Goal: Check status

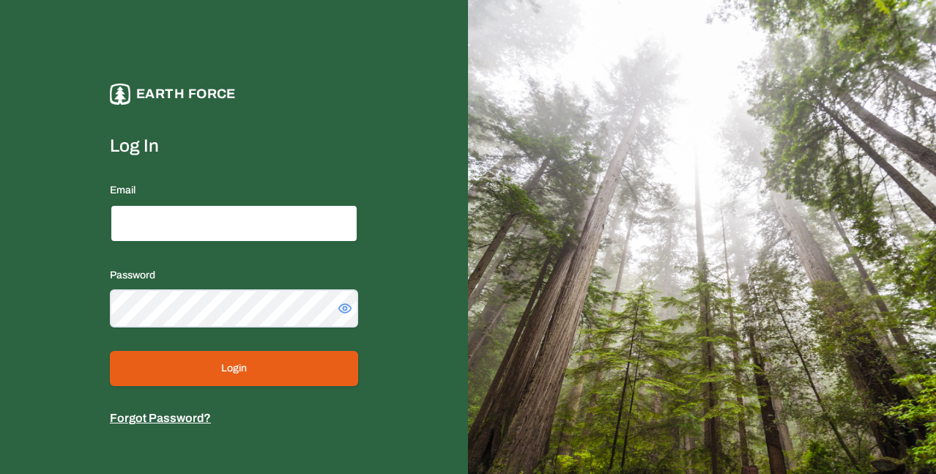
type input "**********"
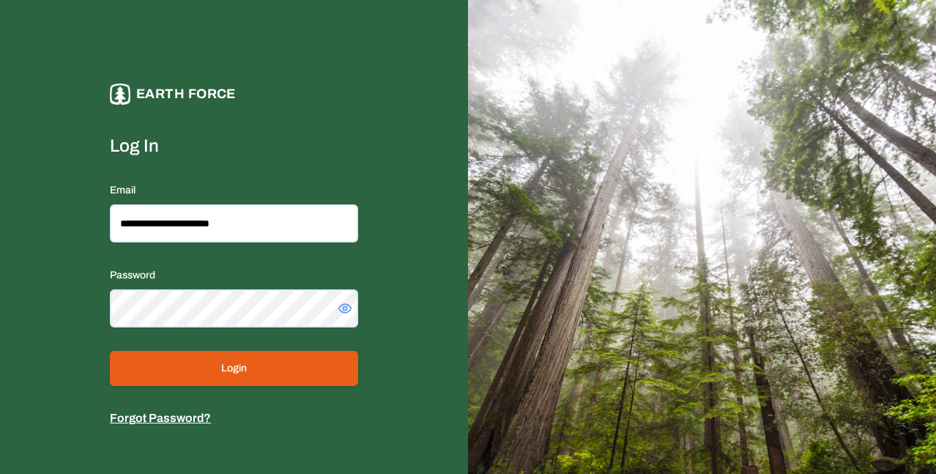
click at [220, 379] on button "Login" at bounding box center [234, 368] width 248 height 35
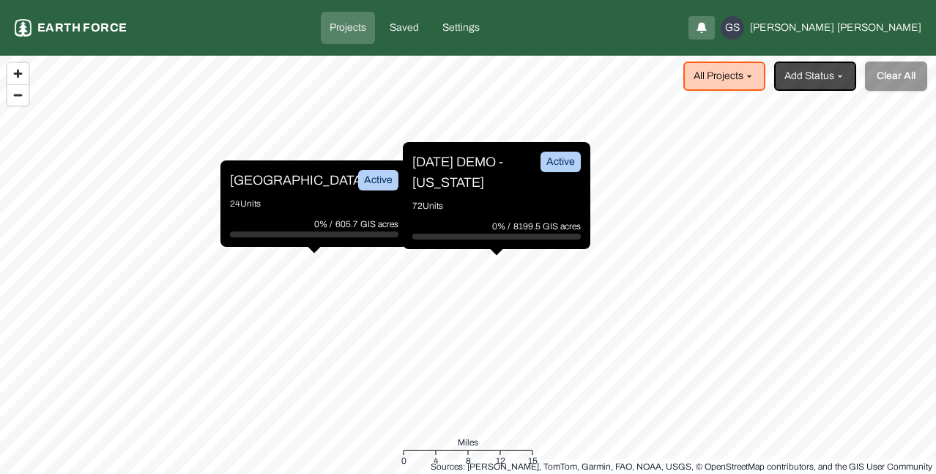
click at [496, 187] on p "[DATE] DEMO - [US_STATE]" at bounding box center [467, 172] width 110 height 41
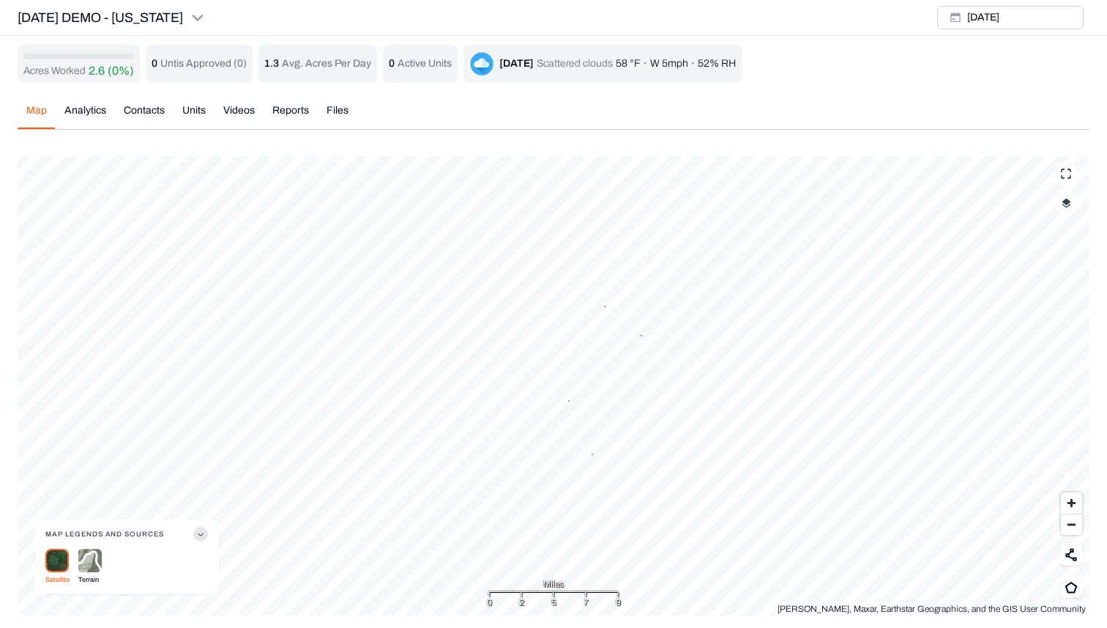
scroll to position [5, 0]
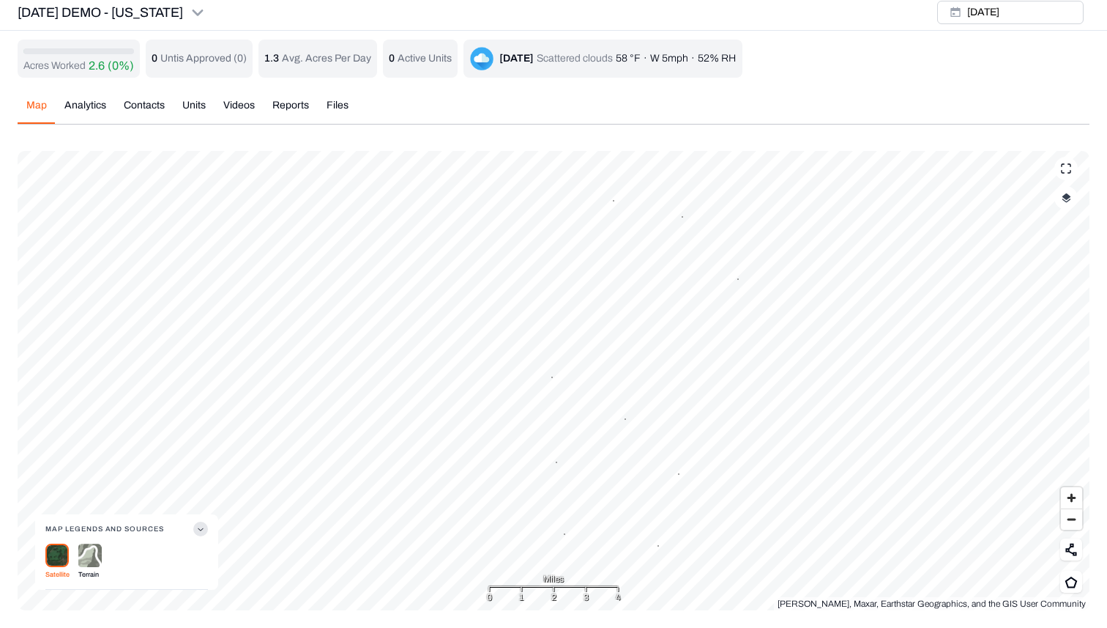
click at [587, 103] on div "Map Analytics Contacts Units Videos Reports Files" at bounding box center [554, 111] width 1072 height 26
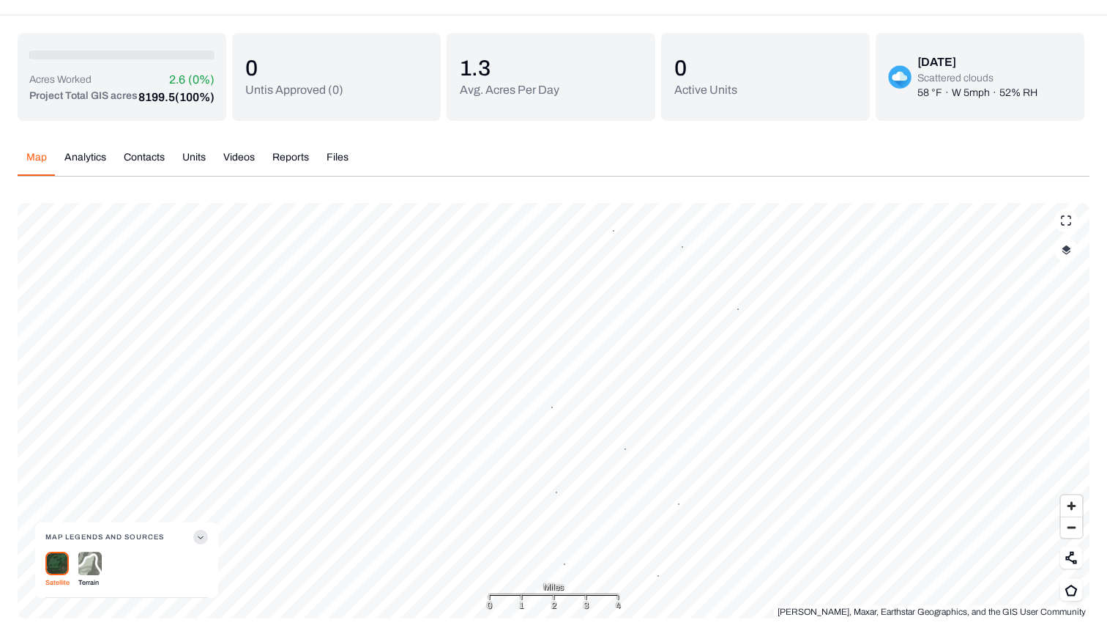
scroll to position [0, 0]
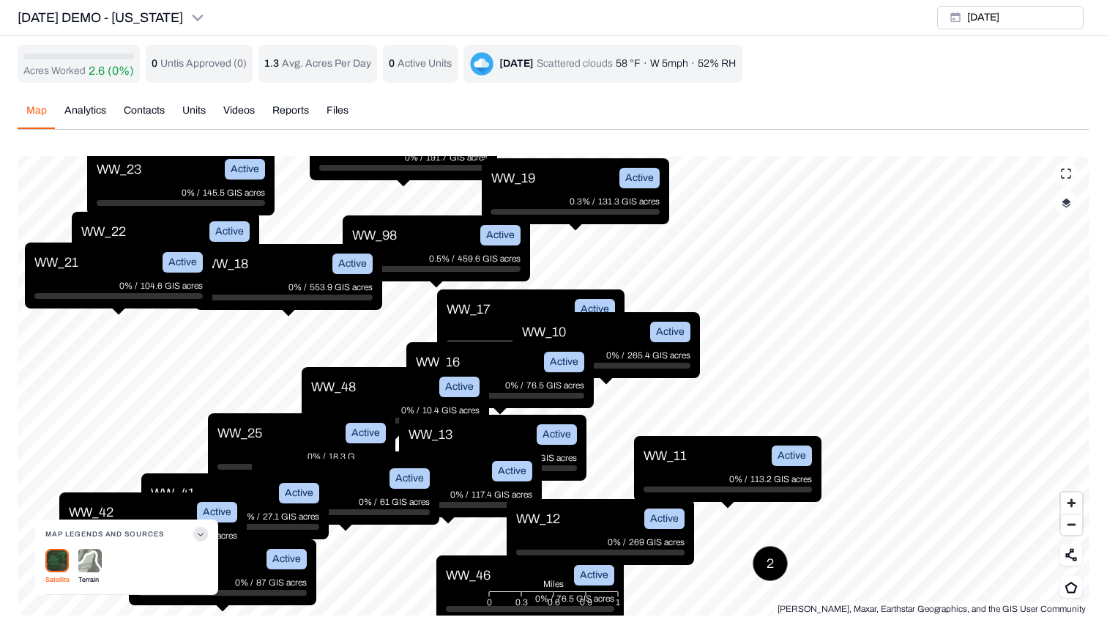
click at [935, 204] on img "button" at bounding box center [1067, 203] width 10 height 10
click at [935, 380] on button "Complete Work Summary" at bounding box center [1052, 378] width 26 height 15
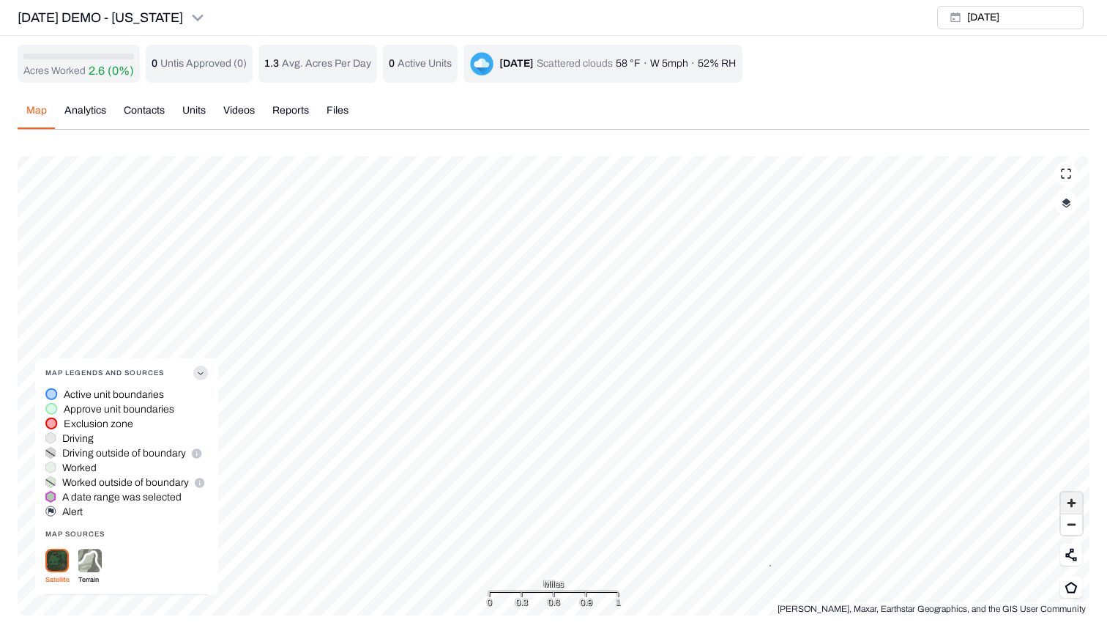
click at [935, 473] on span "Zoom in" at bounding box center [1071, 502] width 21 height 21
click at [935, 206] on img "button" at bounding box center [1067, 203] width 10 height 10
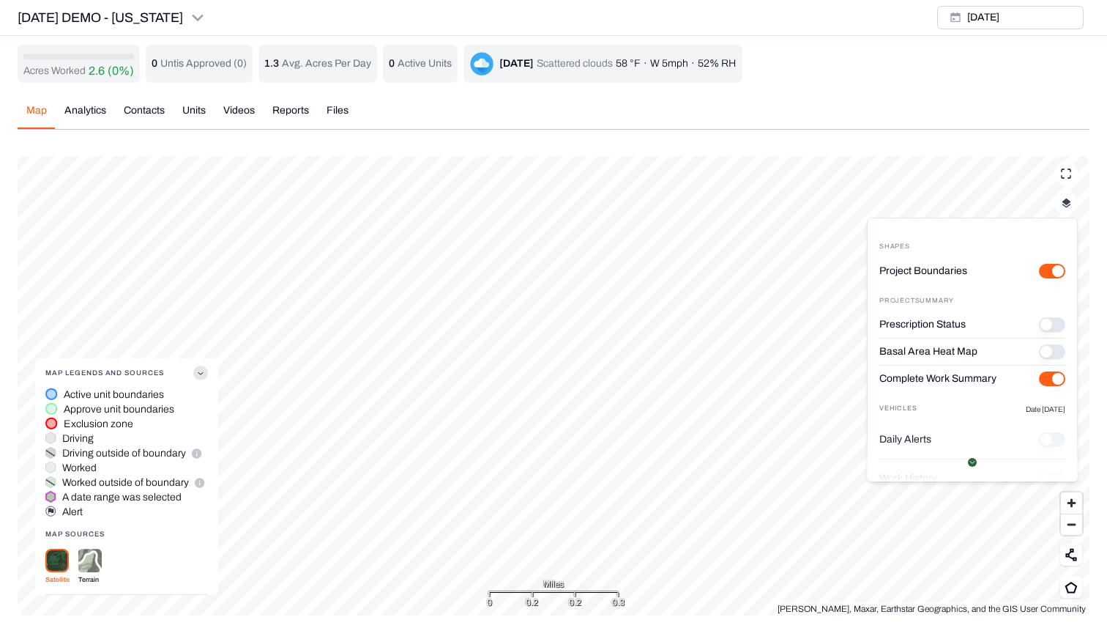
click at [935, 379] on button "Complete Work Summary" at bounding box center [1052, 378] width 26 height 15
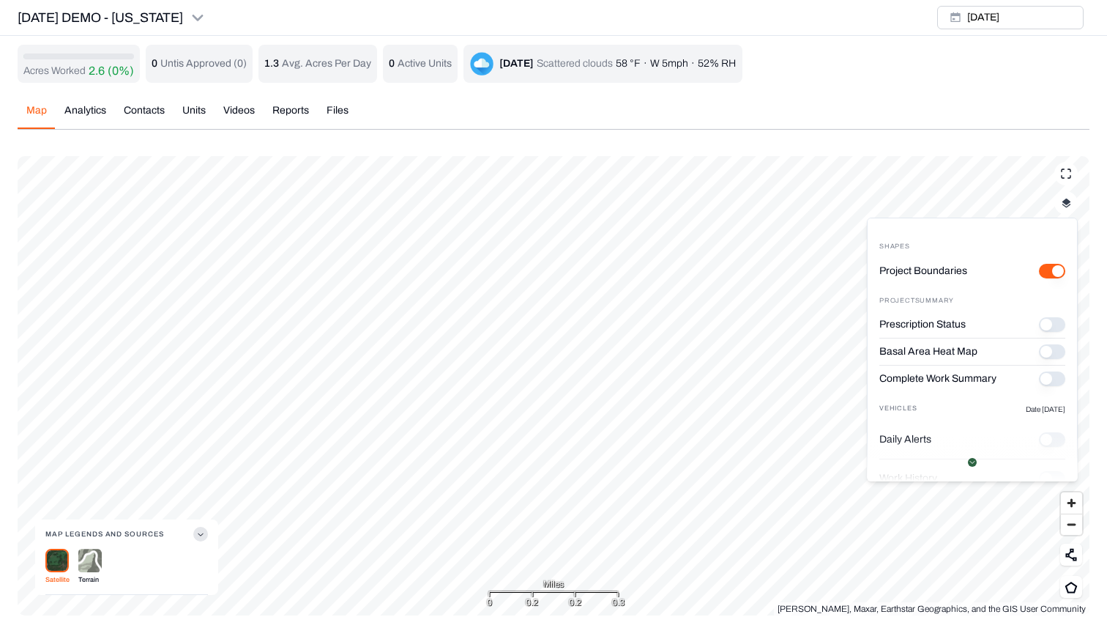
click at [935, 351] on button "Prescription Status" at bounding box center [1052, 351] width 26 height 15
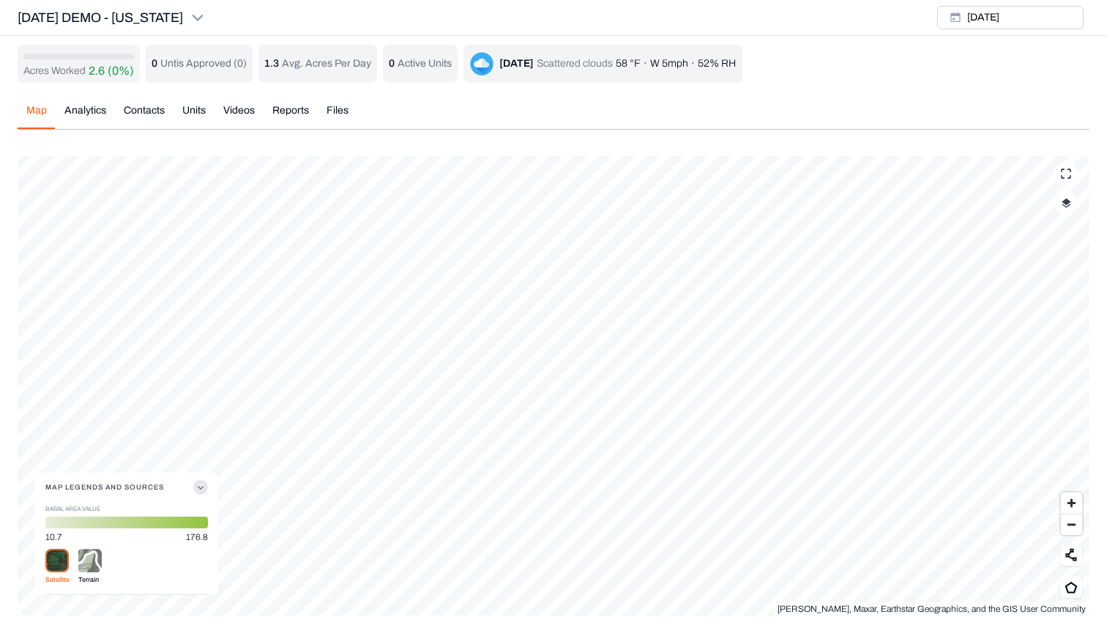
click at [935, 198] on img "button" at bounding box center [1067, 203] width 10 height 10
click at [935, 321] on button "Prescription Status" at bounding box center [1052, 324] width 26 height 15
